Goal: Information Seeking & Learning: Learn about a topic

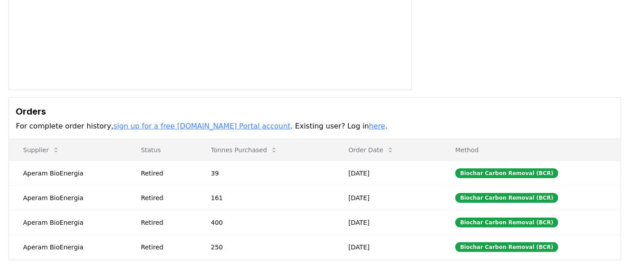
scroll to position [187, 0]
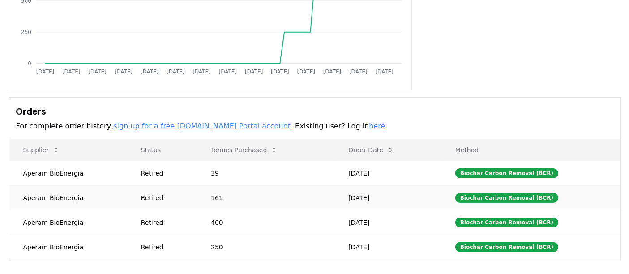
click at [372, 185] on td "[DATE]" at bounding box center [387, 197] width 107 height 25
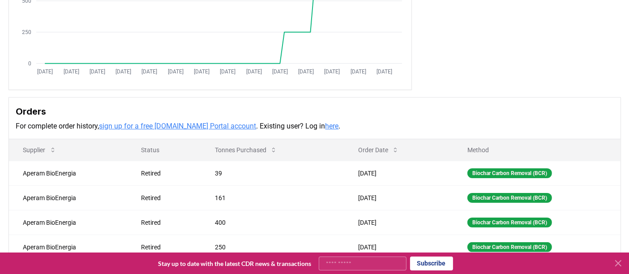
click at [417, 105] on h3 "Orders" at bounding box center [314, 111] width 597 height 13
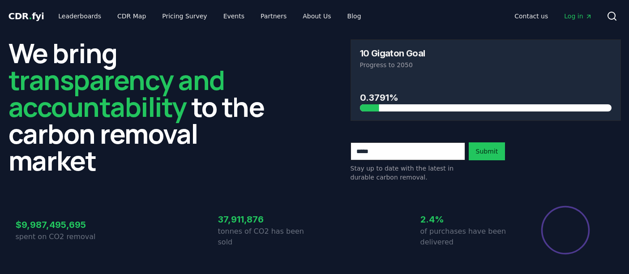
scroll to position [527, 0]
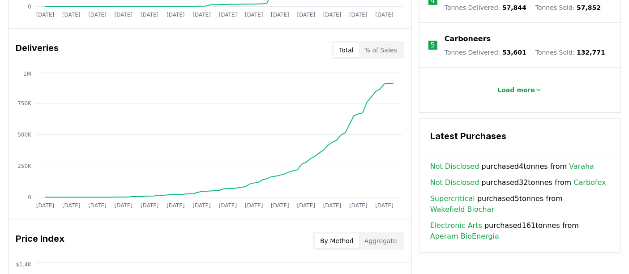
drag, startPoint x: 506, startPoint y: 232, endPoint x: 426, endPoint y: 212, distance: 83.1
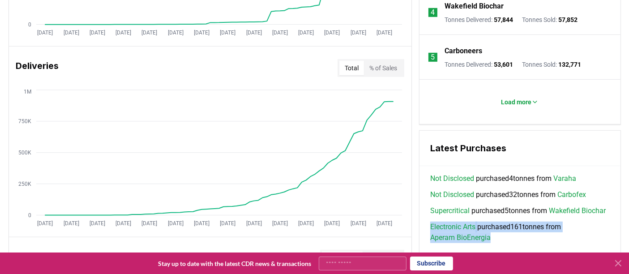
drag, startPoint x: 426, startPoint y: 214, endPoint x: 501, endPoint y: 231, distance: 77.5
click at [501, 231] on div "Not Disclosed purchased 4 tonnes from Varaha Not Disclosed purchased 32 tonnes …" at bounding box center [520, 213] width 201 height 81
